Goal: Task Accomplishment & Management: Use online tool/utility

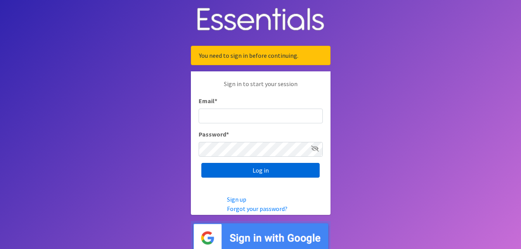
type input "cassiecelestain@gmail.com"
click at [281, 171] on input "Log in" at bounding box center [260, 170] width 118 height 15
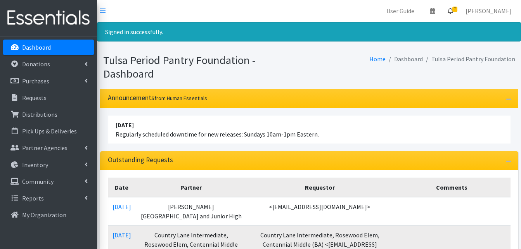
click at [452, 12] on icon at bounding box center [449, 11] width 5 height 6
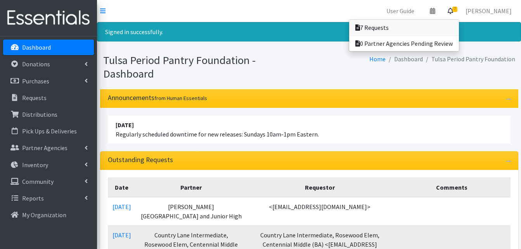
click at [401, 22] on link "7 Requests" at bounding box center [404, 28] width 110 height 16
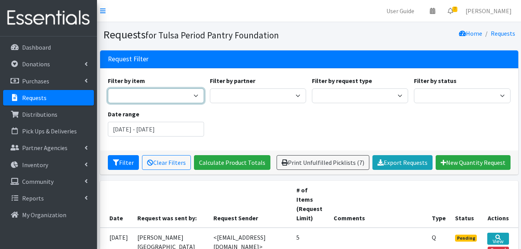
click at [174, 95] on select "Diva Cup - Model 0 (For lighter flow days; 4 regular tampon capacity. ​ Best fo…" at bounding box center [156, 95] width 96 height 15
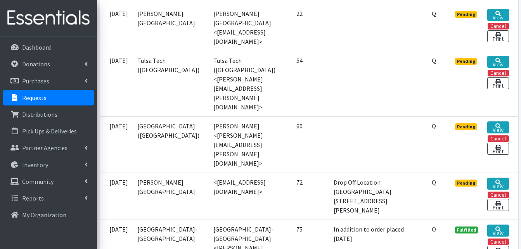
scroll to position [271, 0]
